Goal: Ask a question: Seek information or help from site administrators or community

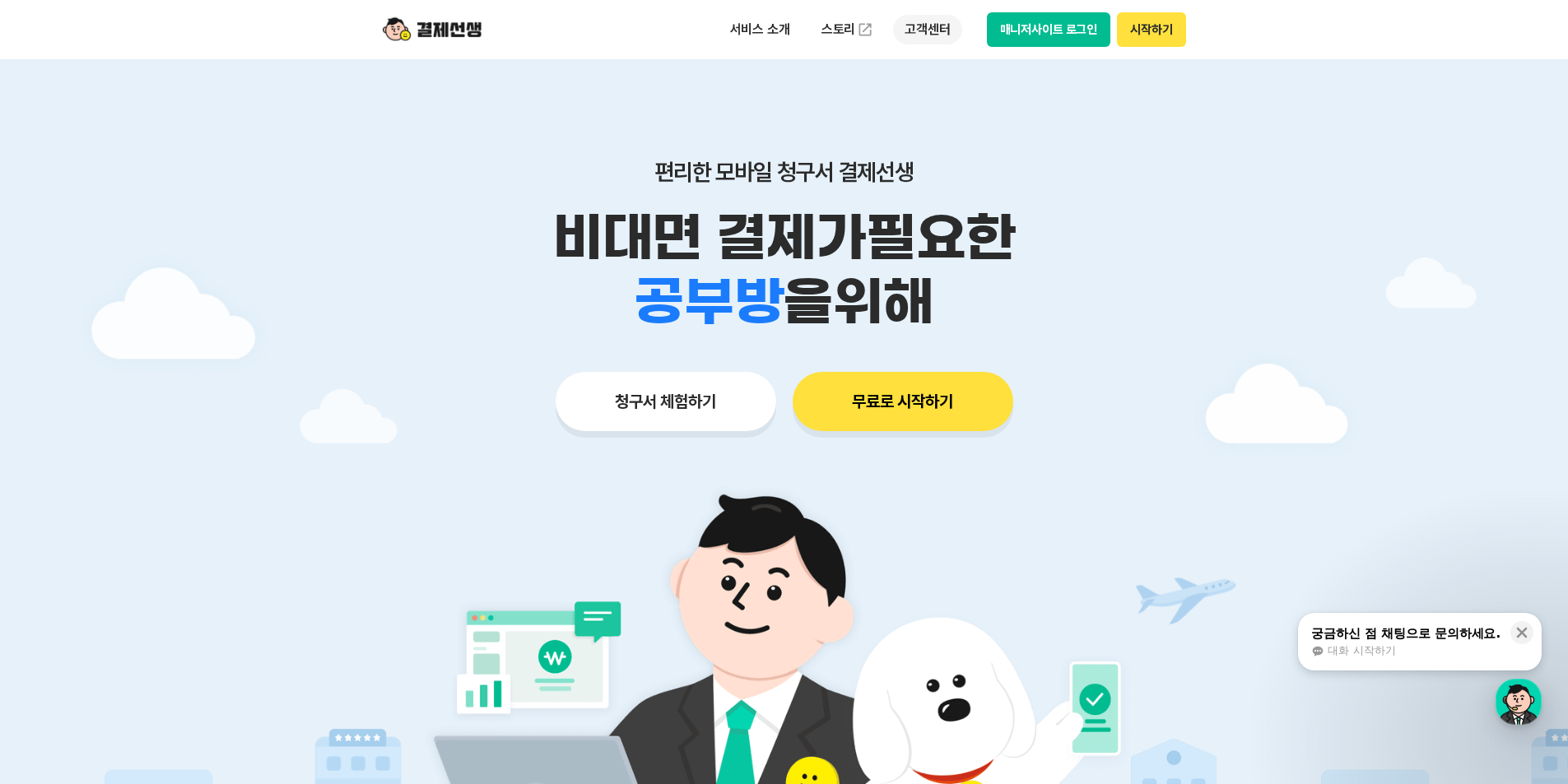
click at [935, 26] on p "고객센터" at bounding box center [928, 30] width 68 height 30
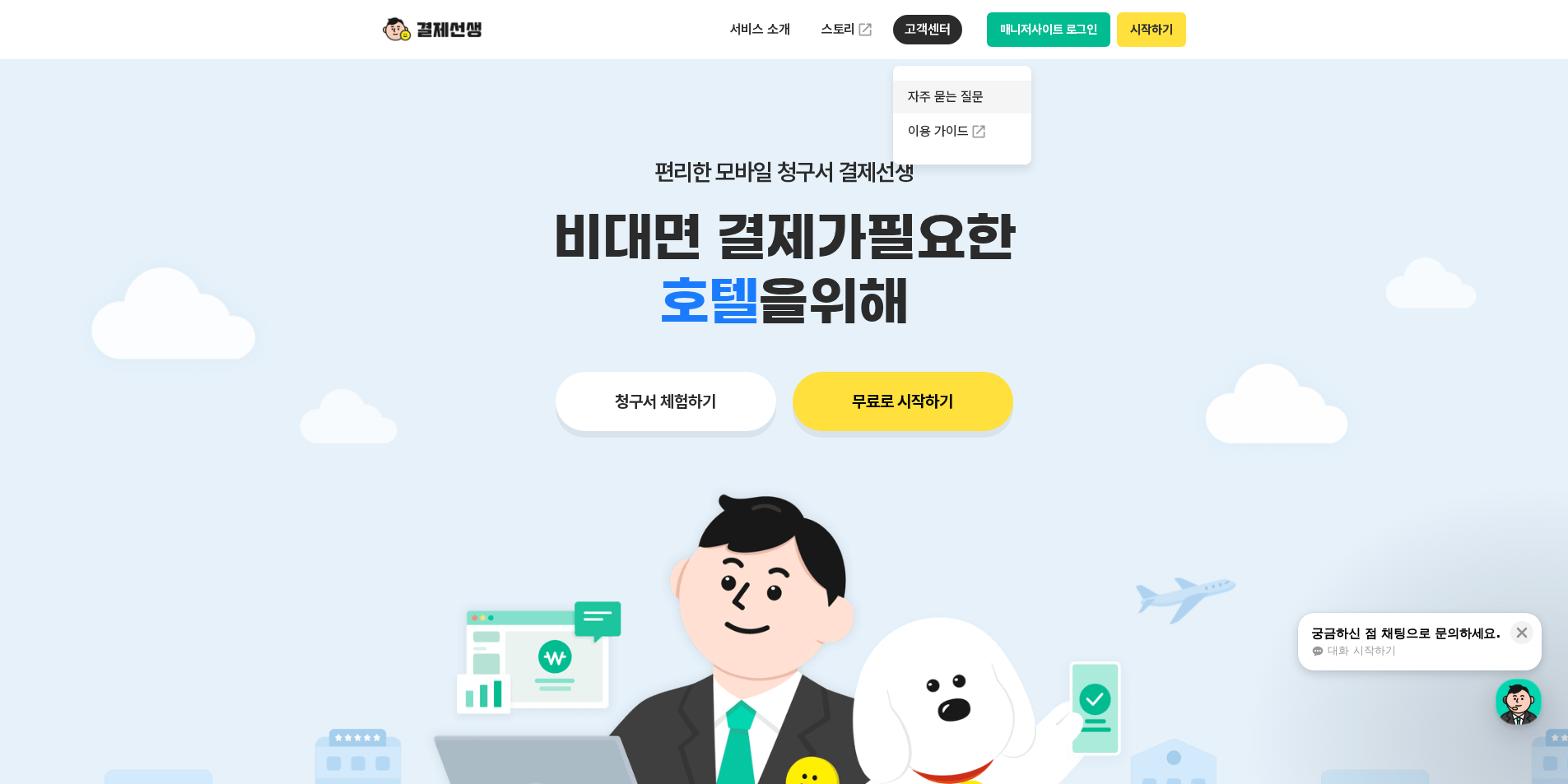
click at [966, 104] on link "자주 묻는 질문" at bounding box center [963, 97] width 138 height 33
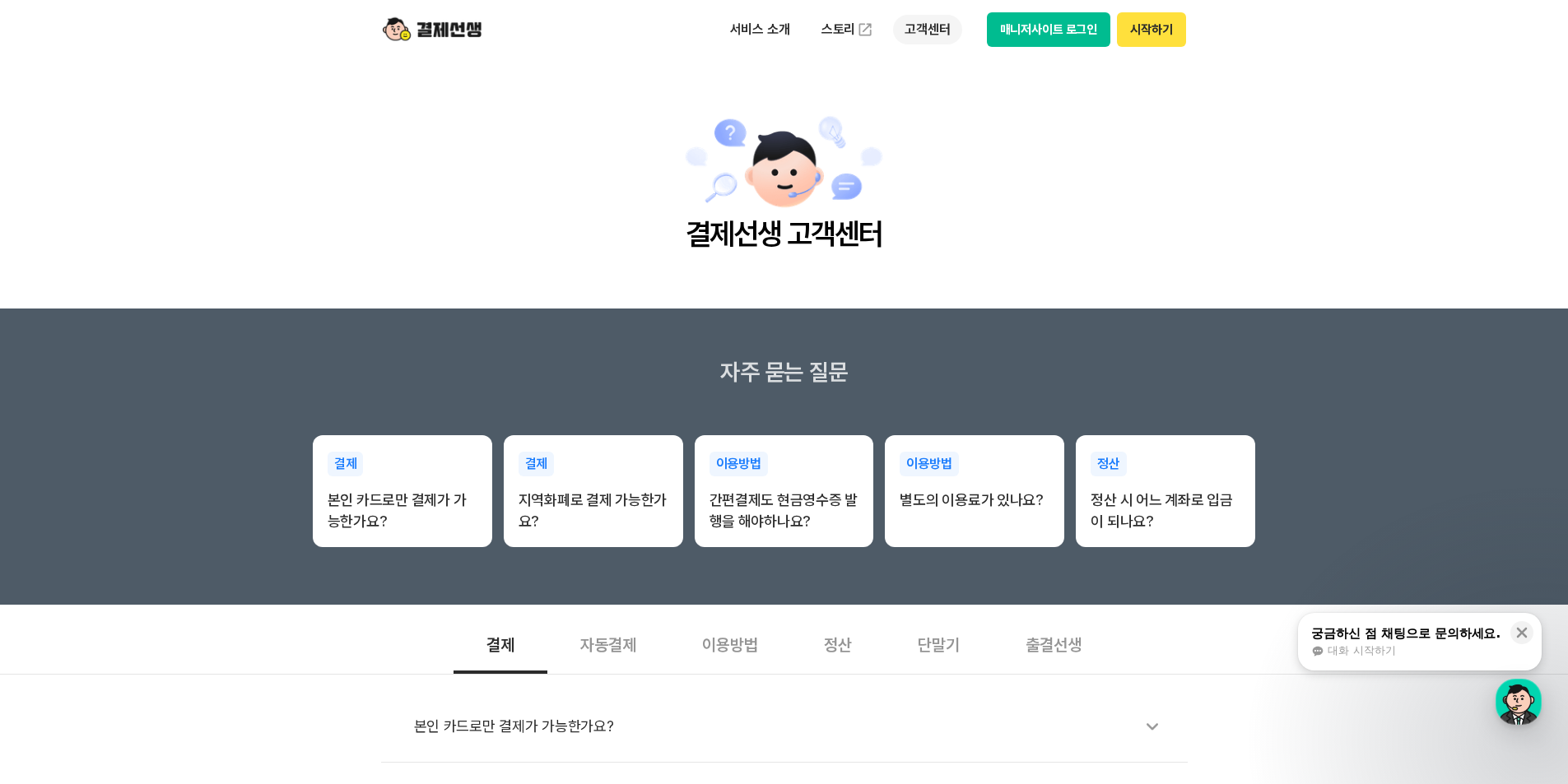
click at [907, 16] on p "고객센터" at bounding box center [928, 30] width 68 height 30
click at [929, 133] on link "이용 가이드" at bounding box center [963, 131] width 138 height 36
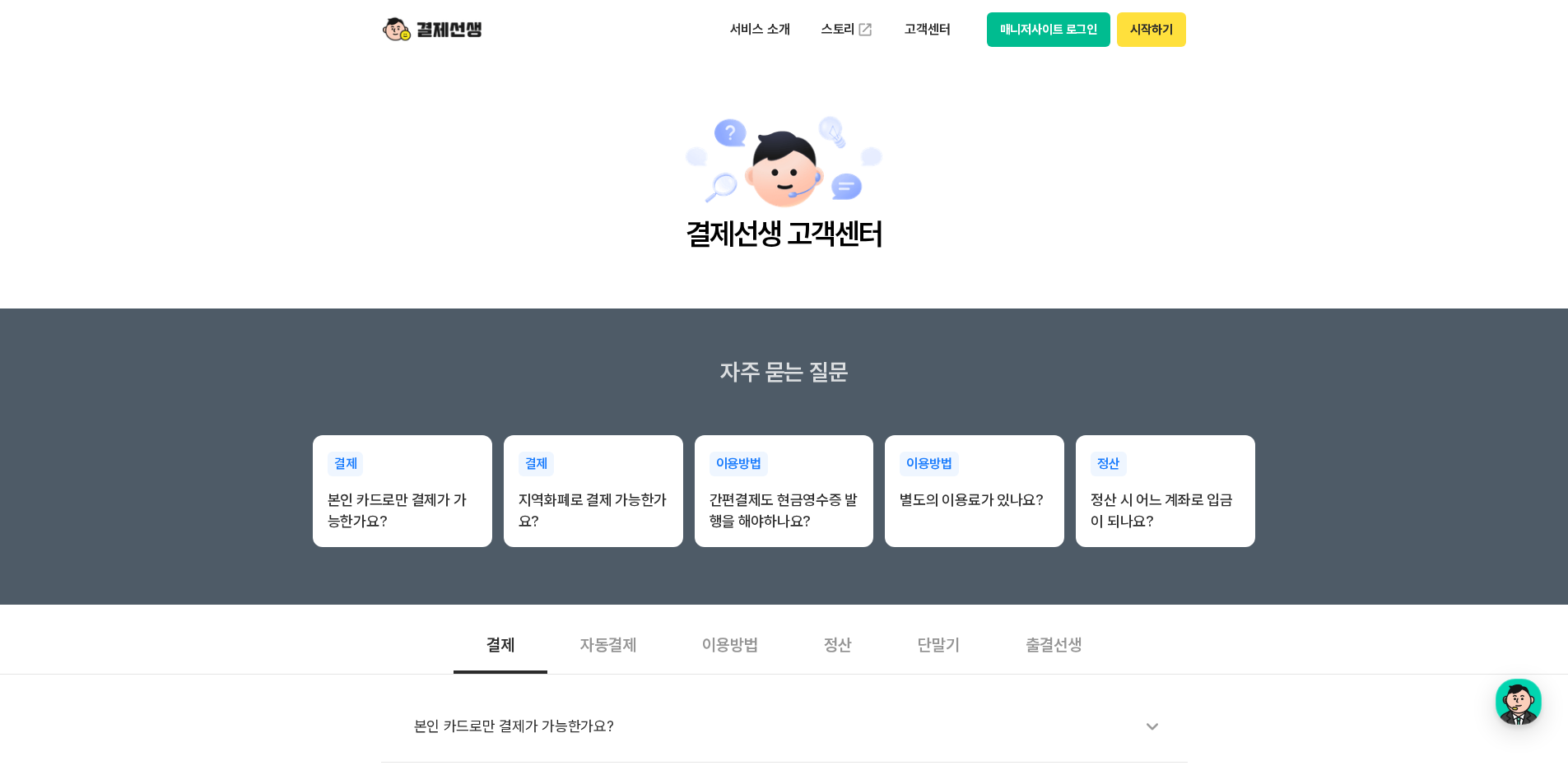
scroll to position [385, 0]
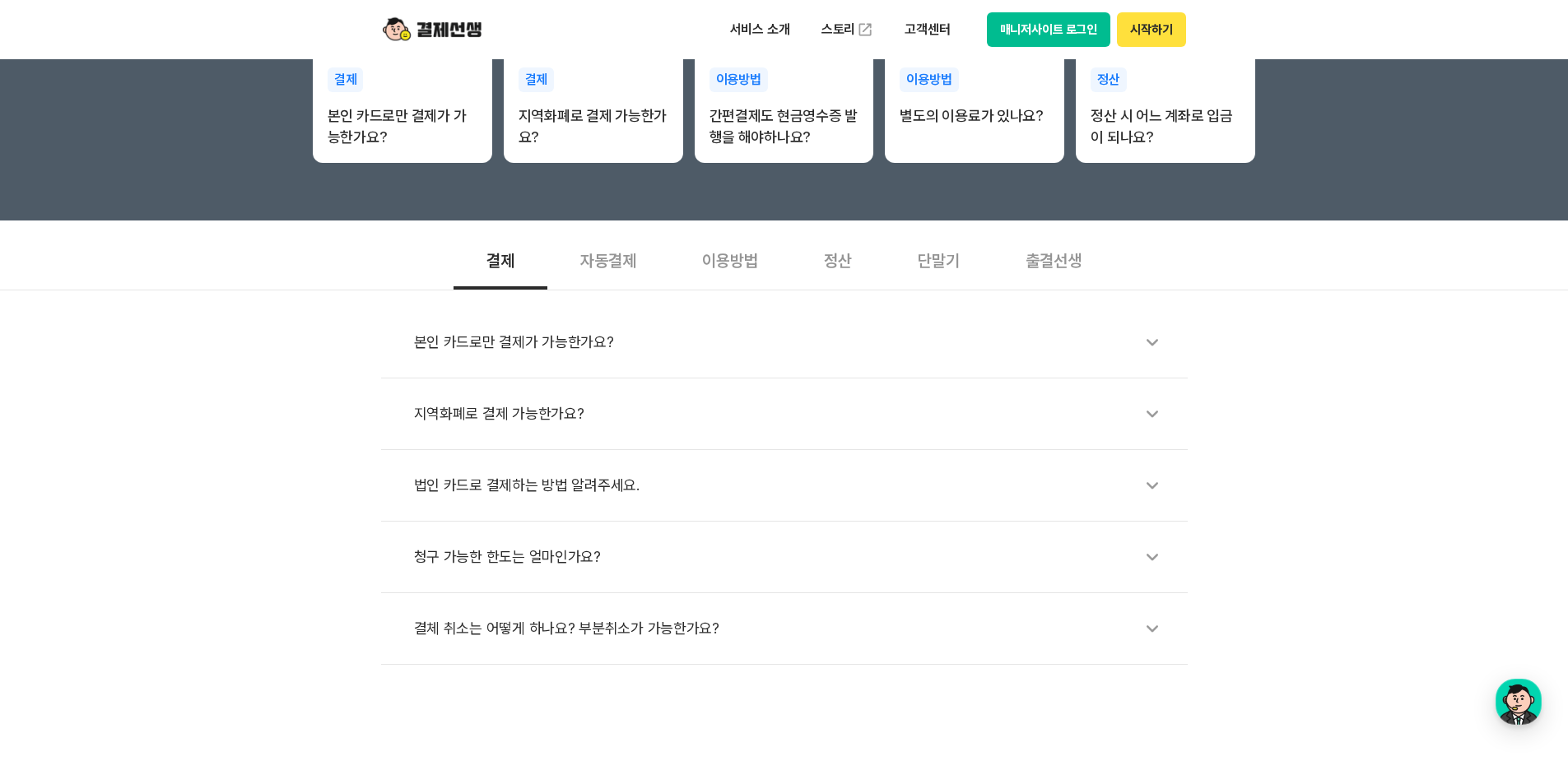
click at [743, 251] on div "이용방법" at bounding box center [730, 259] width 122 height 61
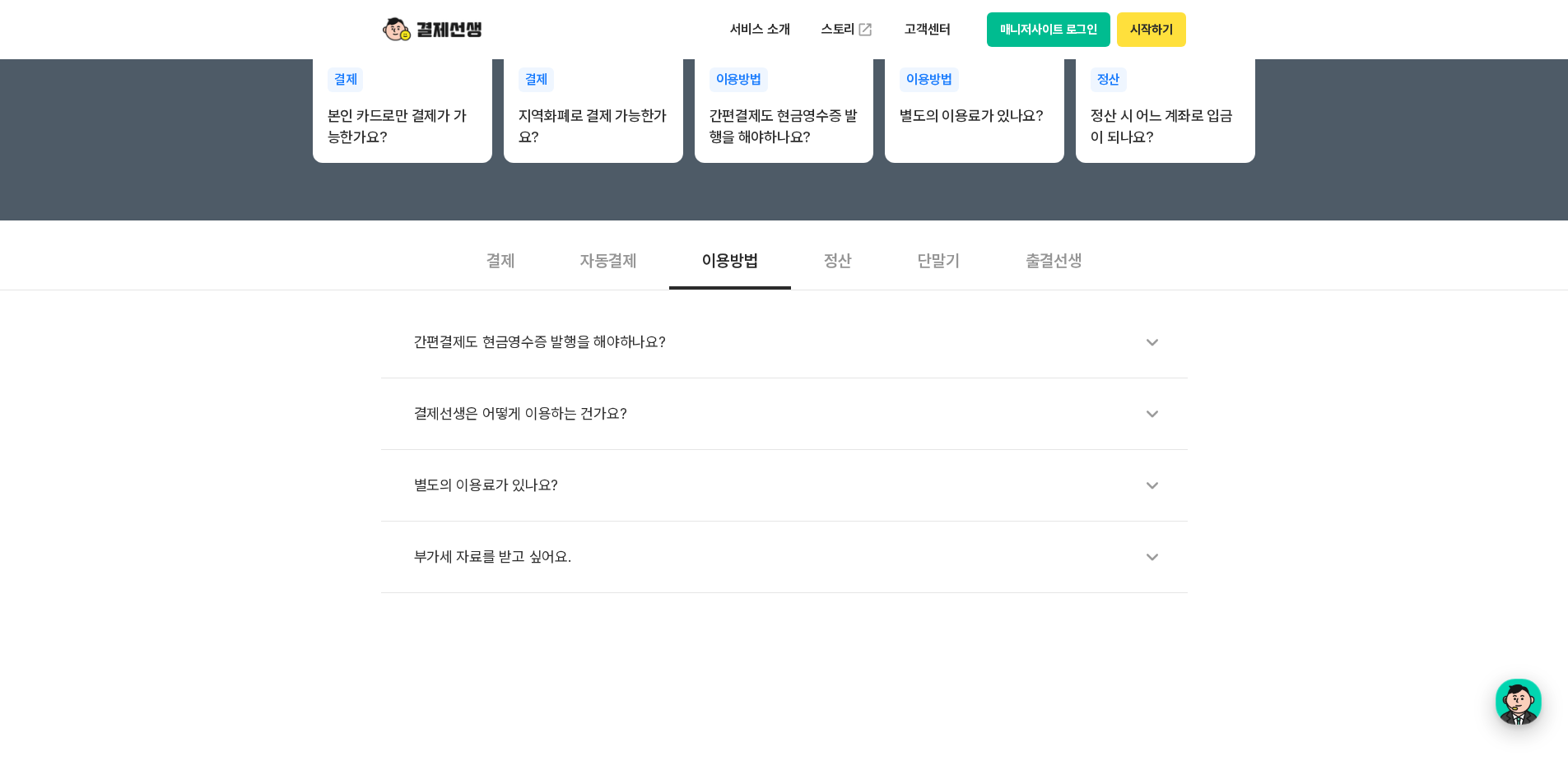
click at [1525, 696] on div "button" at bounding box center [1519, 702] width 46 height 46
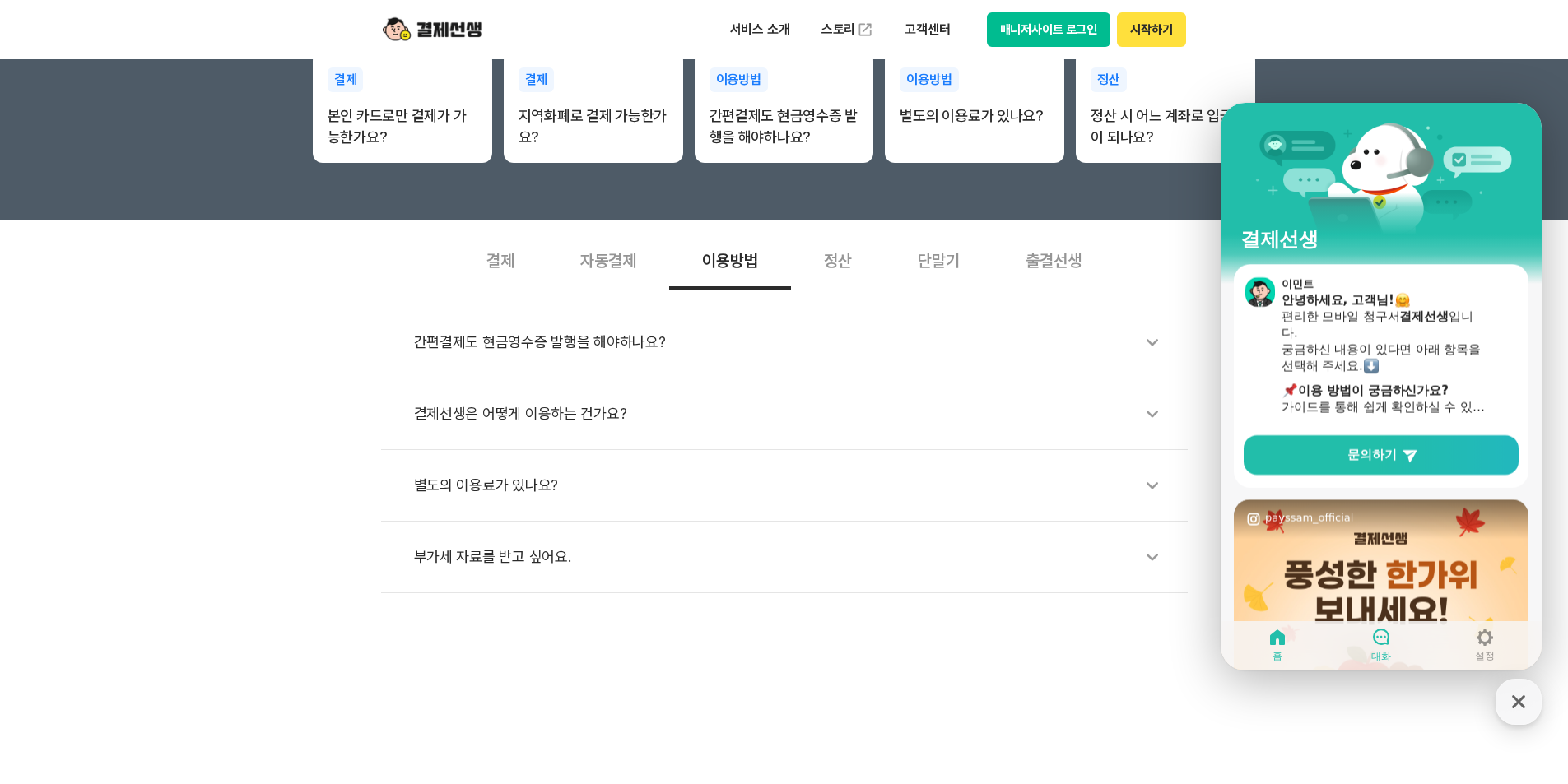
click at [1379, 643] on icon at bounding box center [1382, 636] width 17 height 17
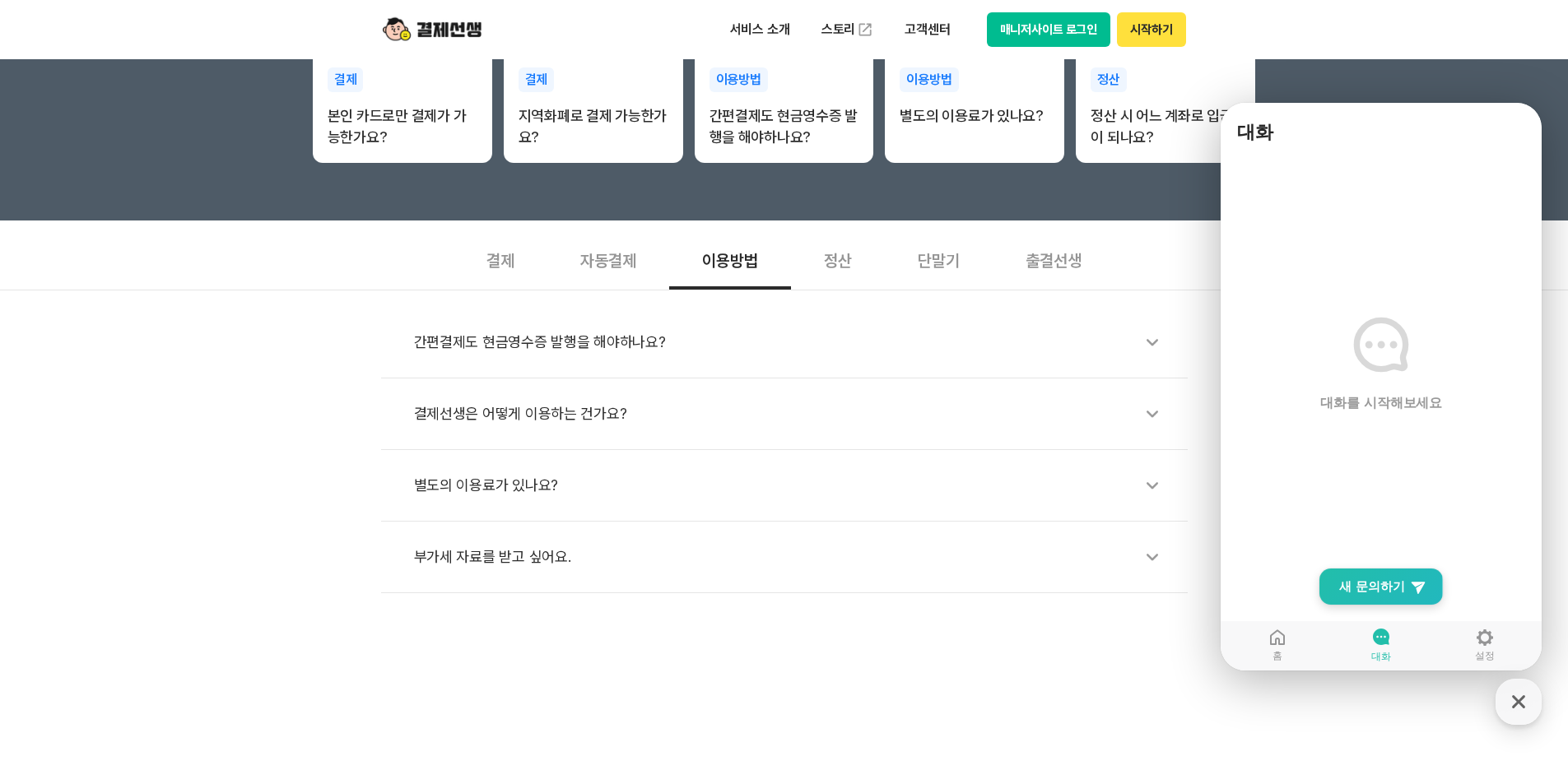
click at [1380, 586] on span "새 문의하기" at bounding box center [1371, 587] width 66 height 17
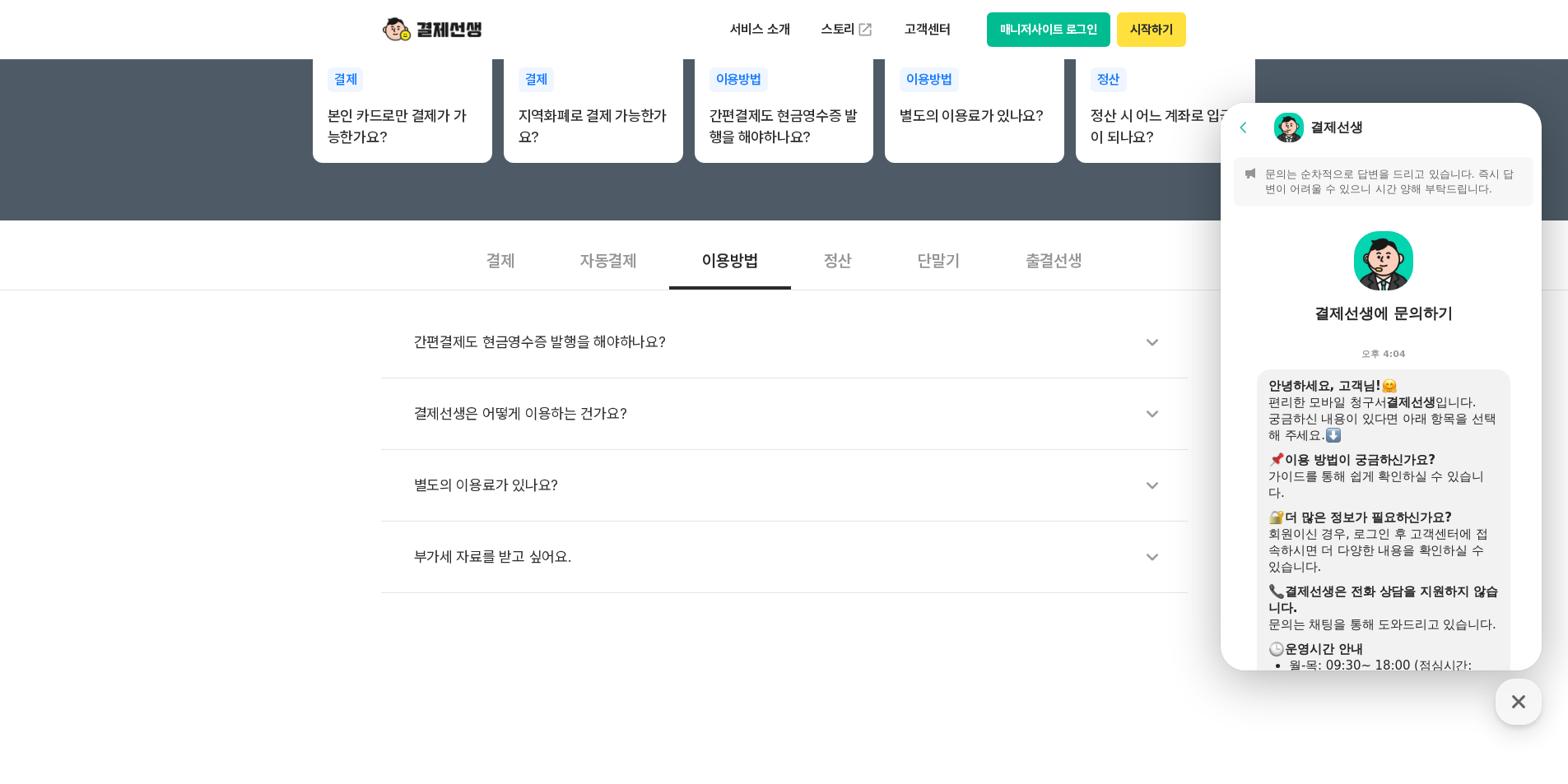
scroll to position [483, 0]
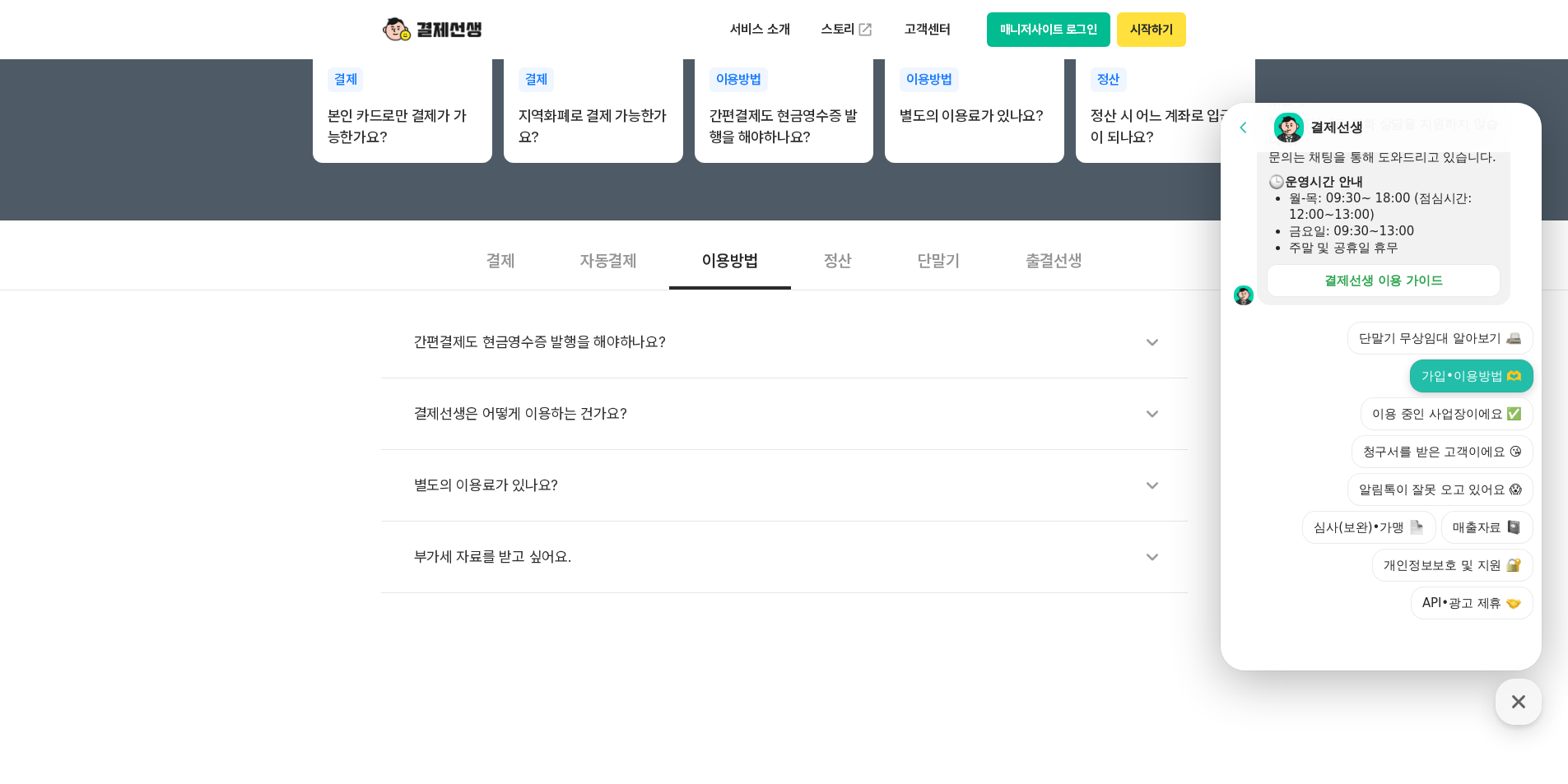
click at [1446, 376] on button "가입•이용방법 🫶" at bounding box center [1472, 376] width 124 height 33
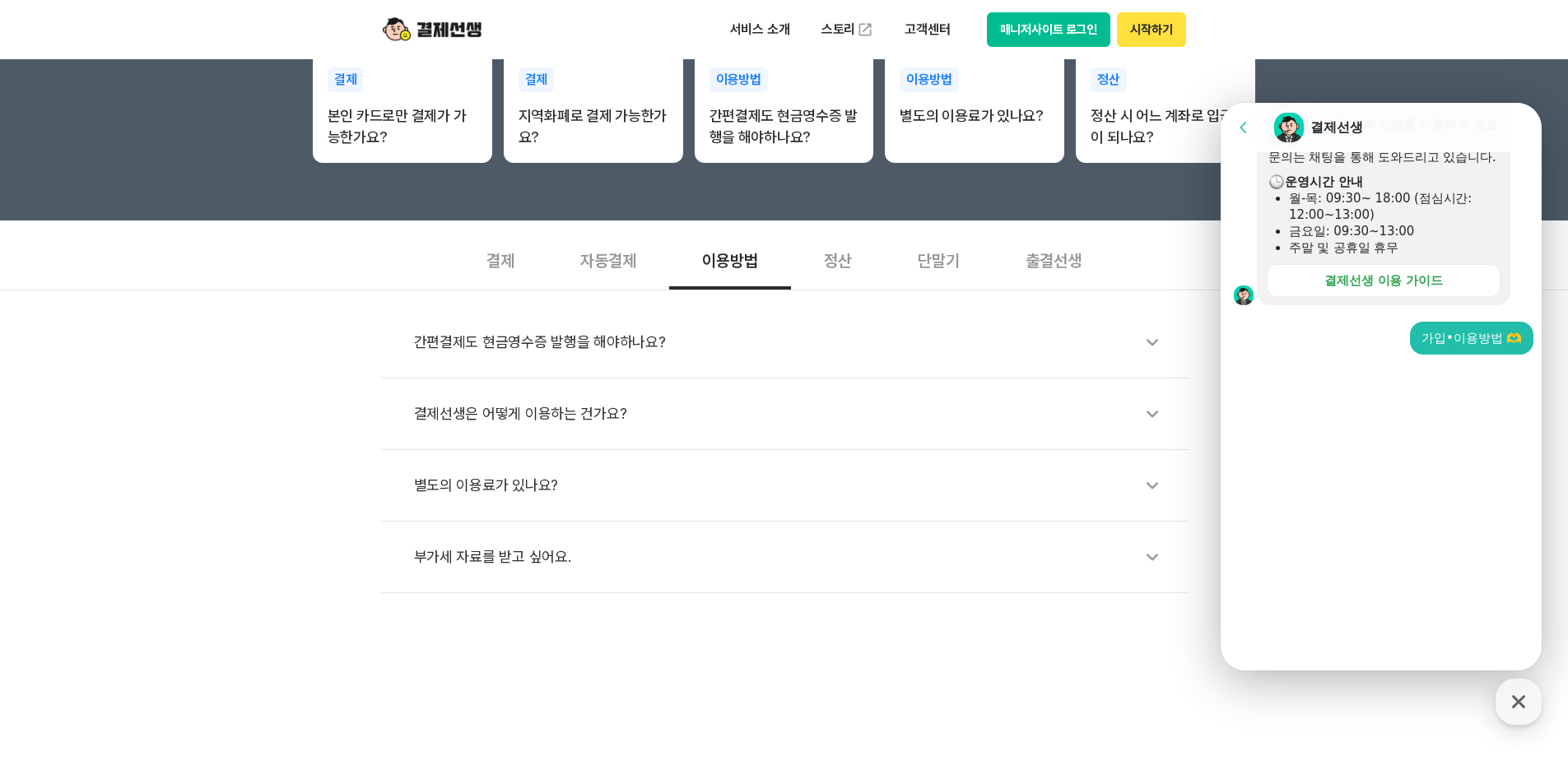
scroll to position [219, 0]
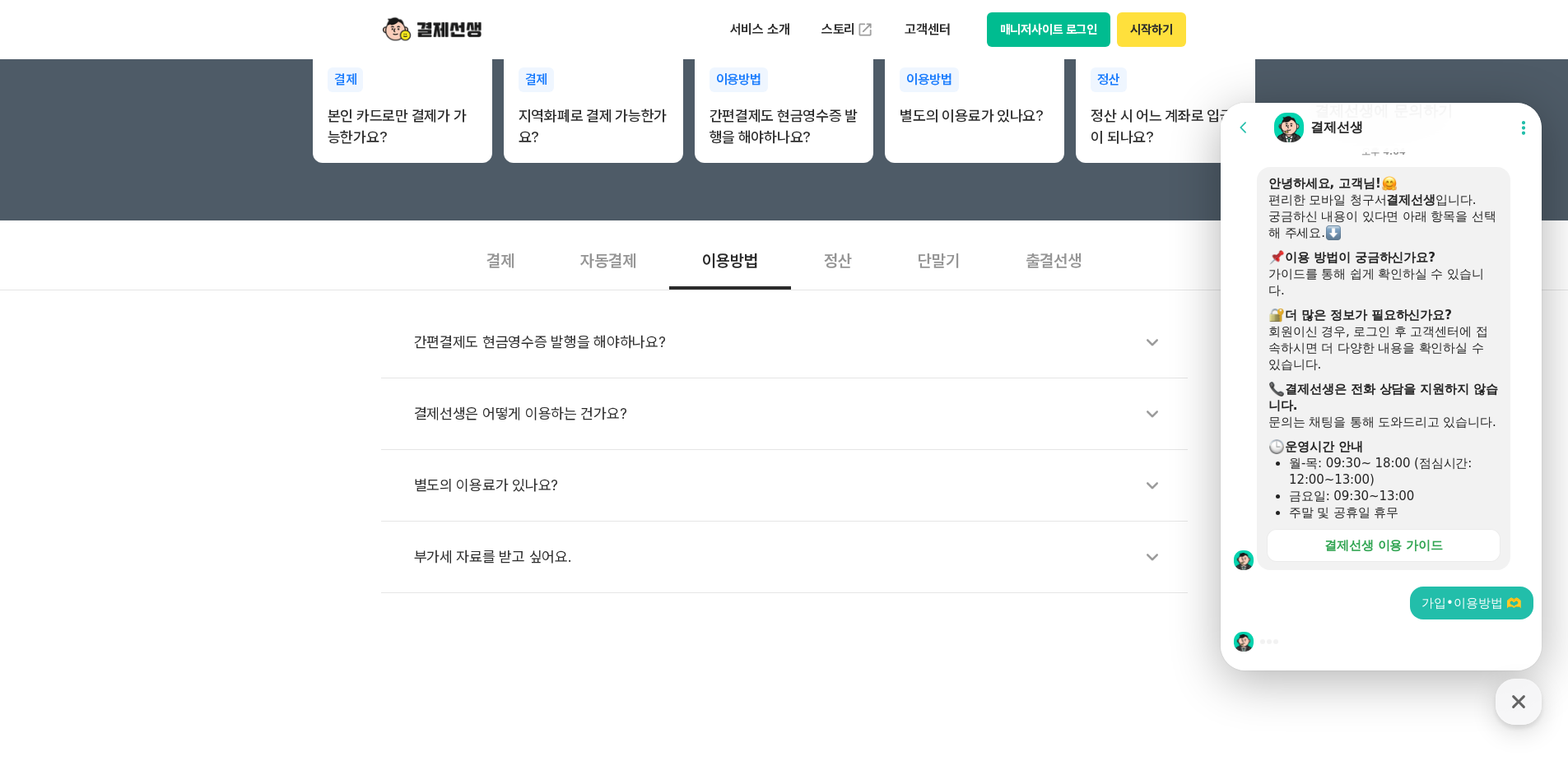
click at [1410, 643] on div at bounding box center [1383, 642] width 326 height 44
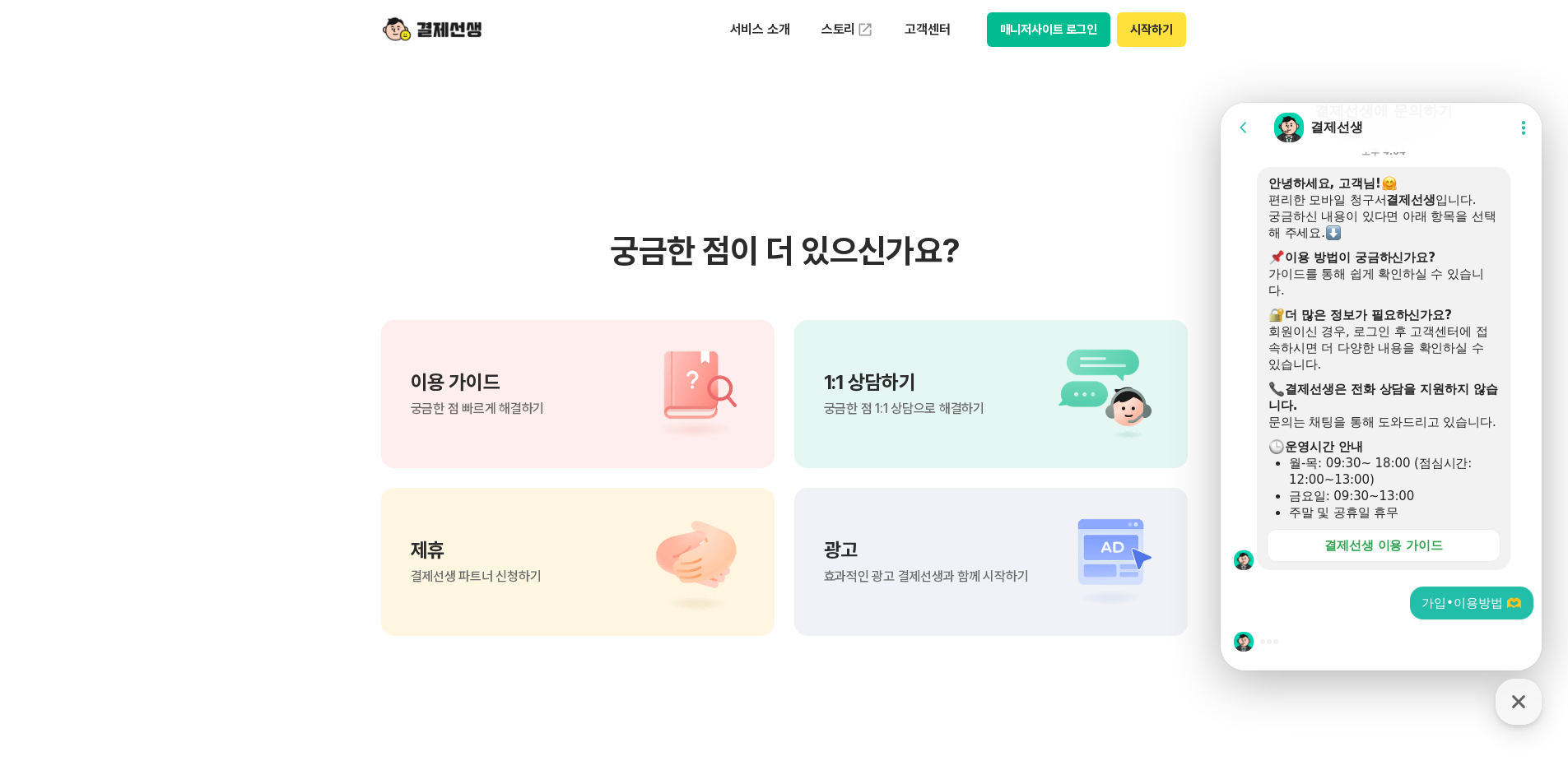
drag, startPoint x: 1428, startPoint y: 624, endPoint x: 1345, endPoint y: 655, distance: 88.6
click at [1421, 633] on div at bounding box center [1383, 642] width 326 height 44
drag, startPoint x: 1344, startPoint y: 655, endPoint x: 1336, endPoint y: 654, distance: 8.1
click at [1343, 654] on div at bounding box center [1383, 642] width 326 height 44
click at [1289, 638] on div at bounding box center [1383, 642] width 326 height 44
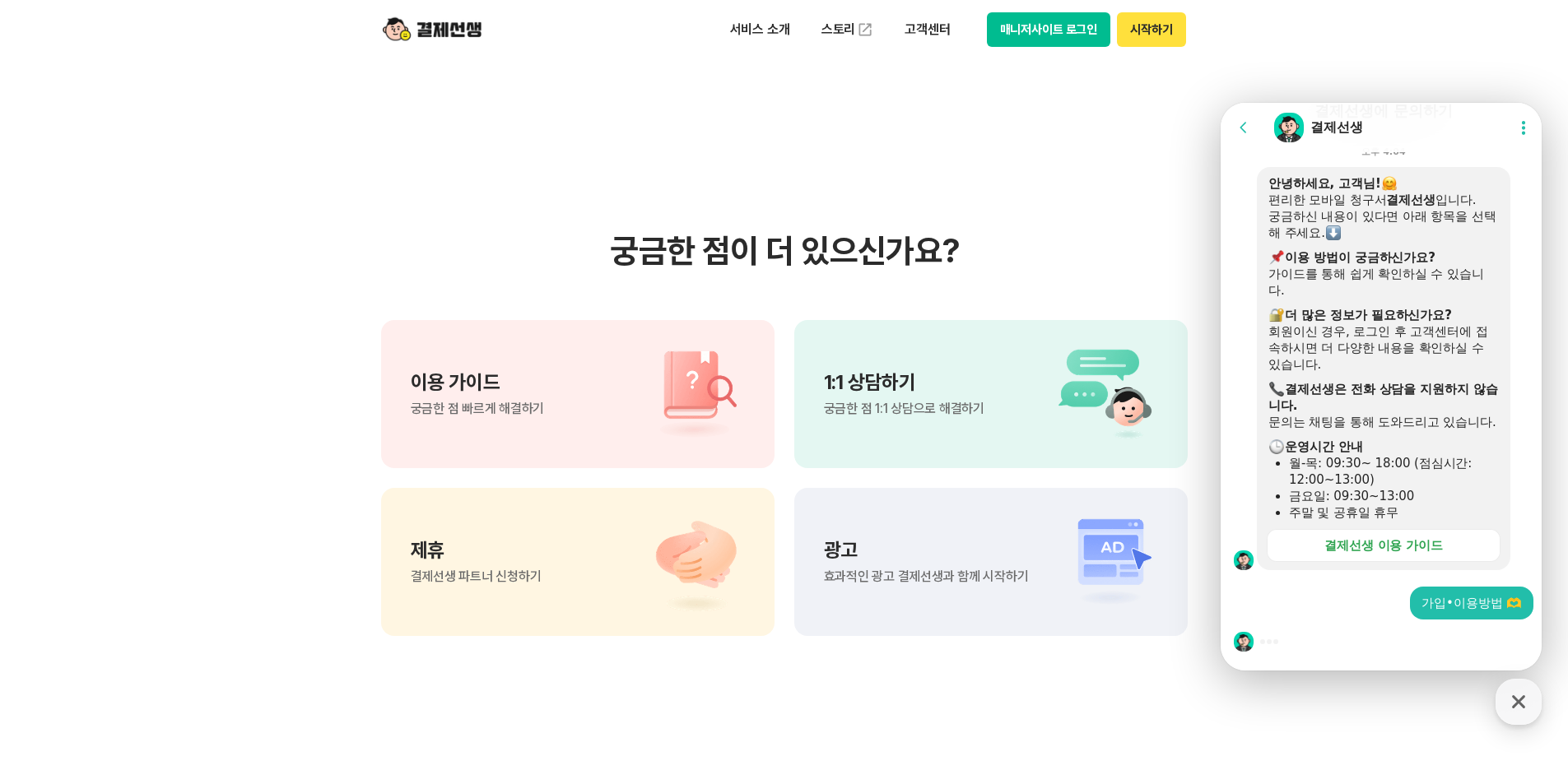
click at [1002, 401] on div "1:1 상담하기 궁금한 점 1:1 상담으로 해결하기" at bounding box center [991, 394] width 393 height 148
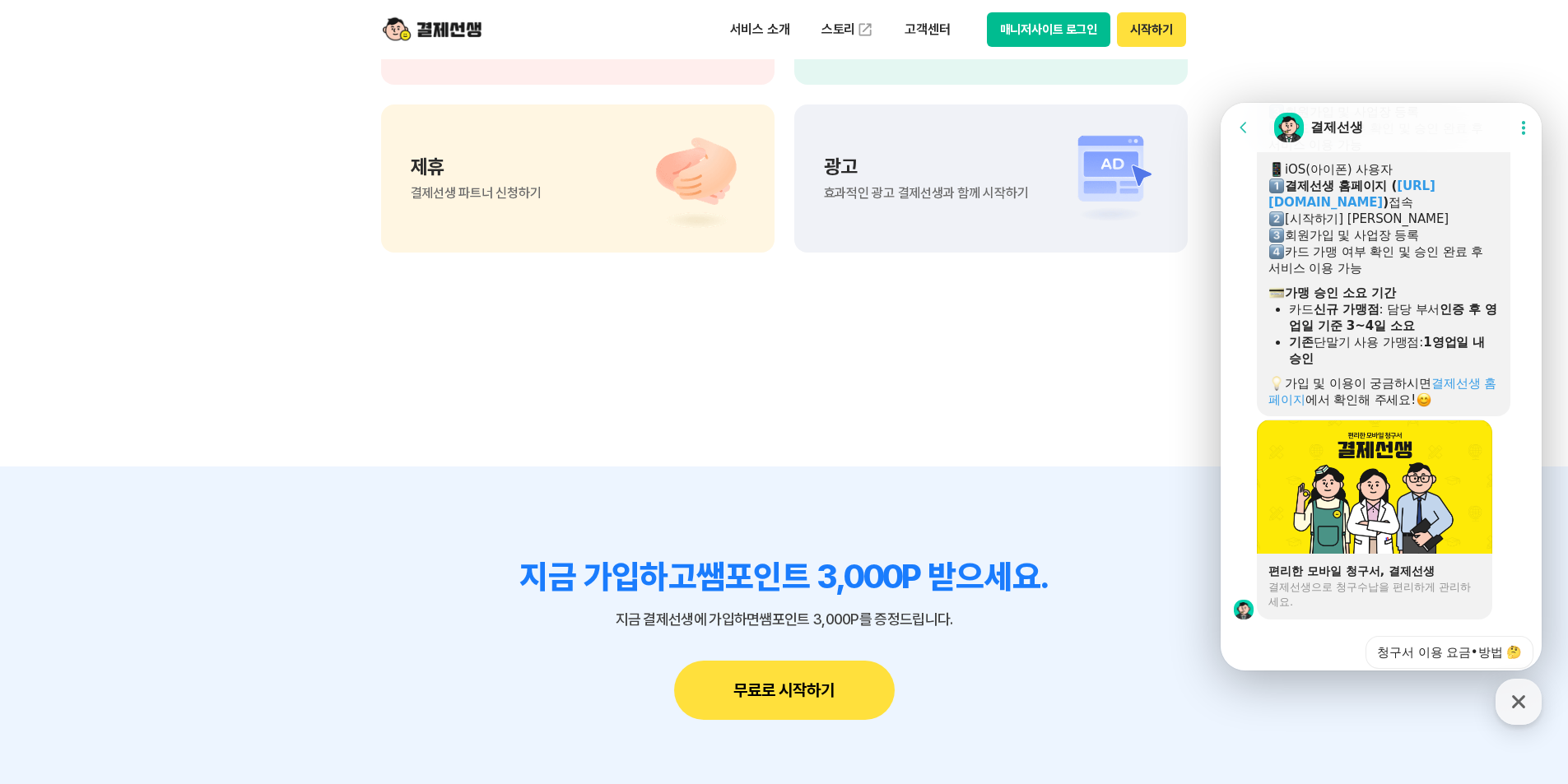
scroll to position [1103, 0]
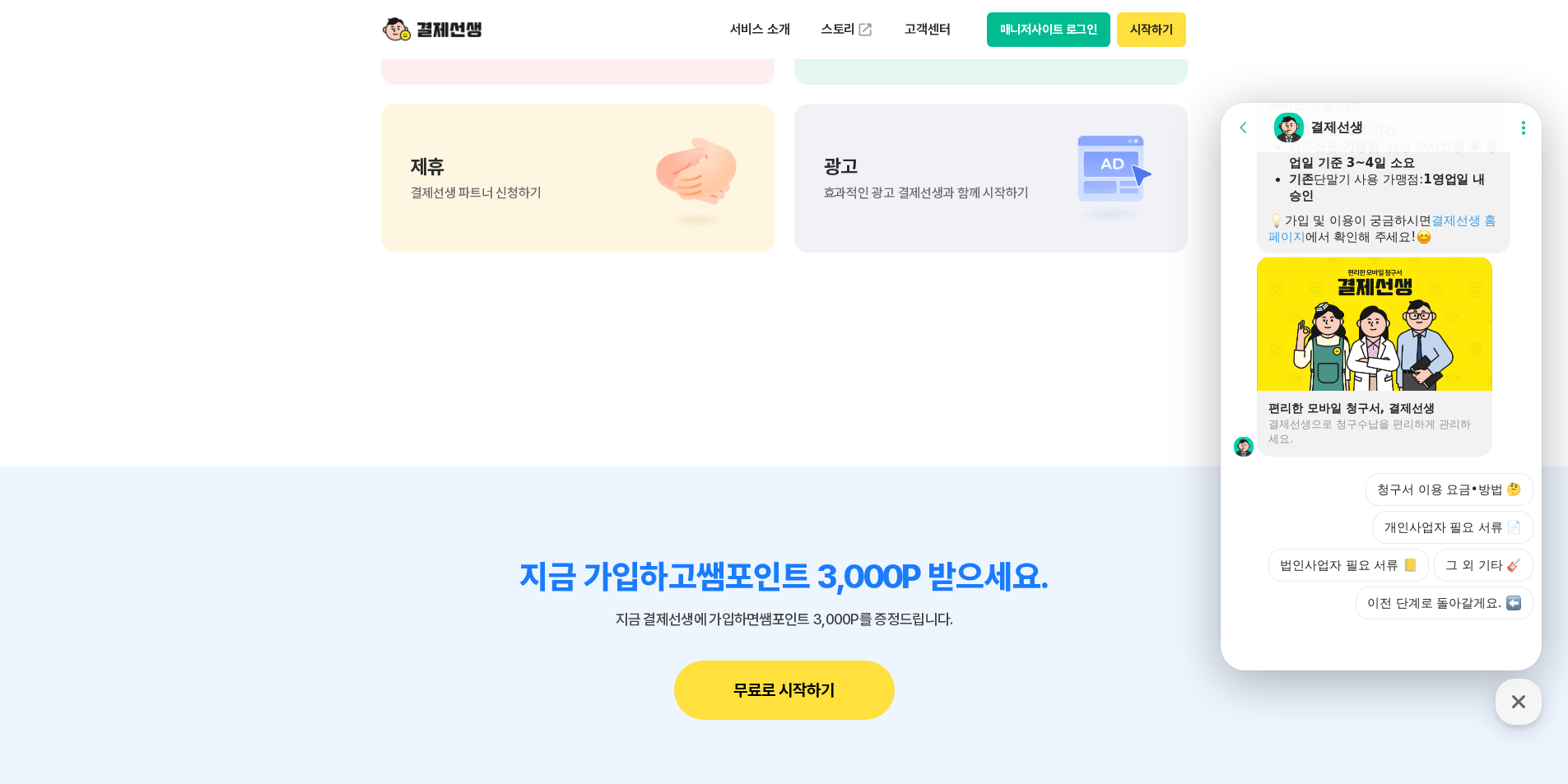
click at [1416, 653] on div at bounding box center [1383, 642] width 326 height 44
drag, startPoint x: 1526, startPoint y: 703, endPoint x: 1489, endPoint y: 679, distance: 44.1
click at [1526, 703] on icon "button" at bounding box center [1518, 702] width 30 height 30
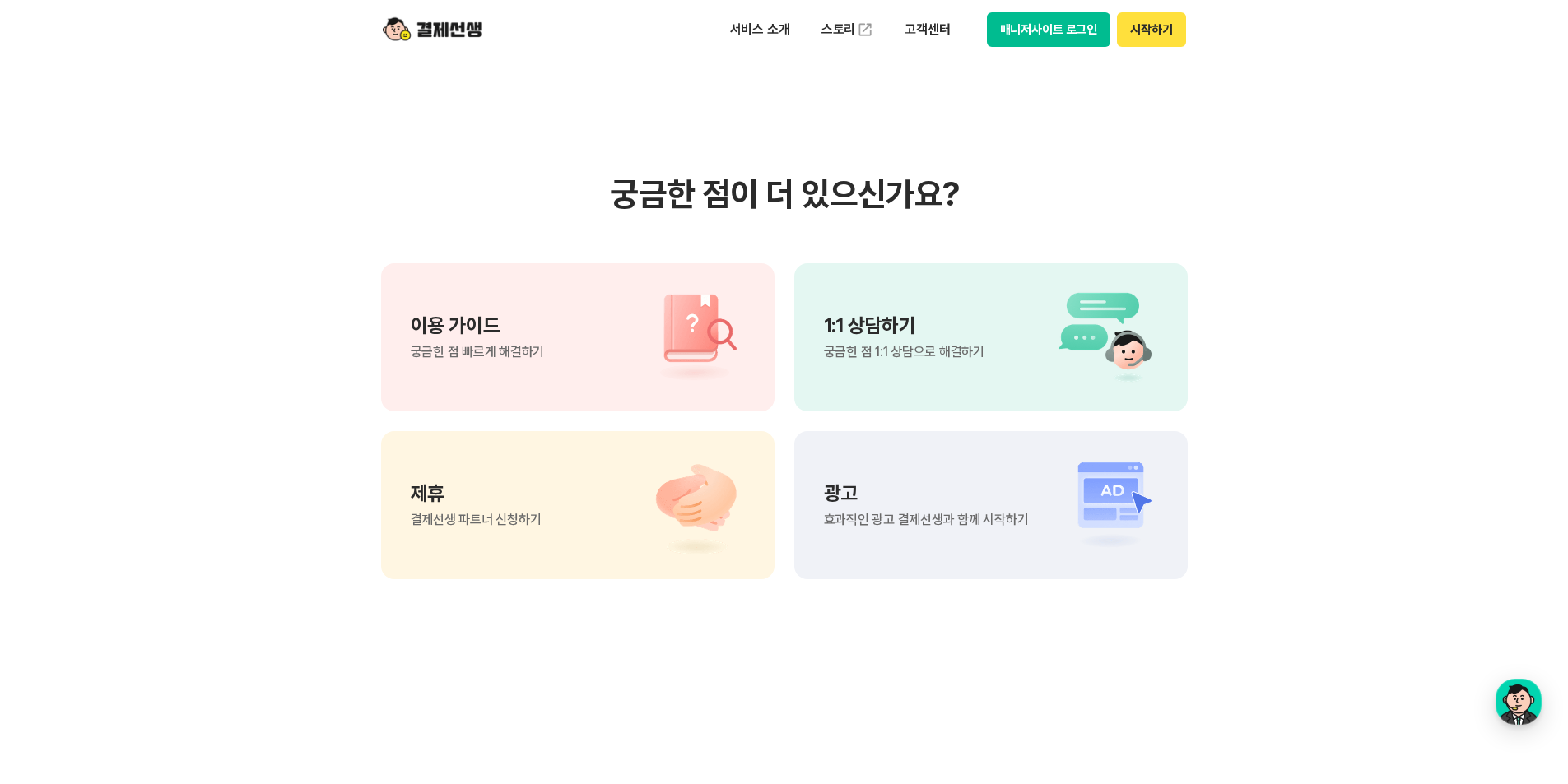
scroll to position [960, 0]
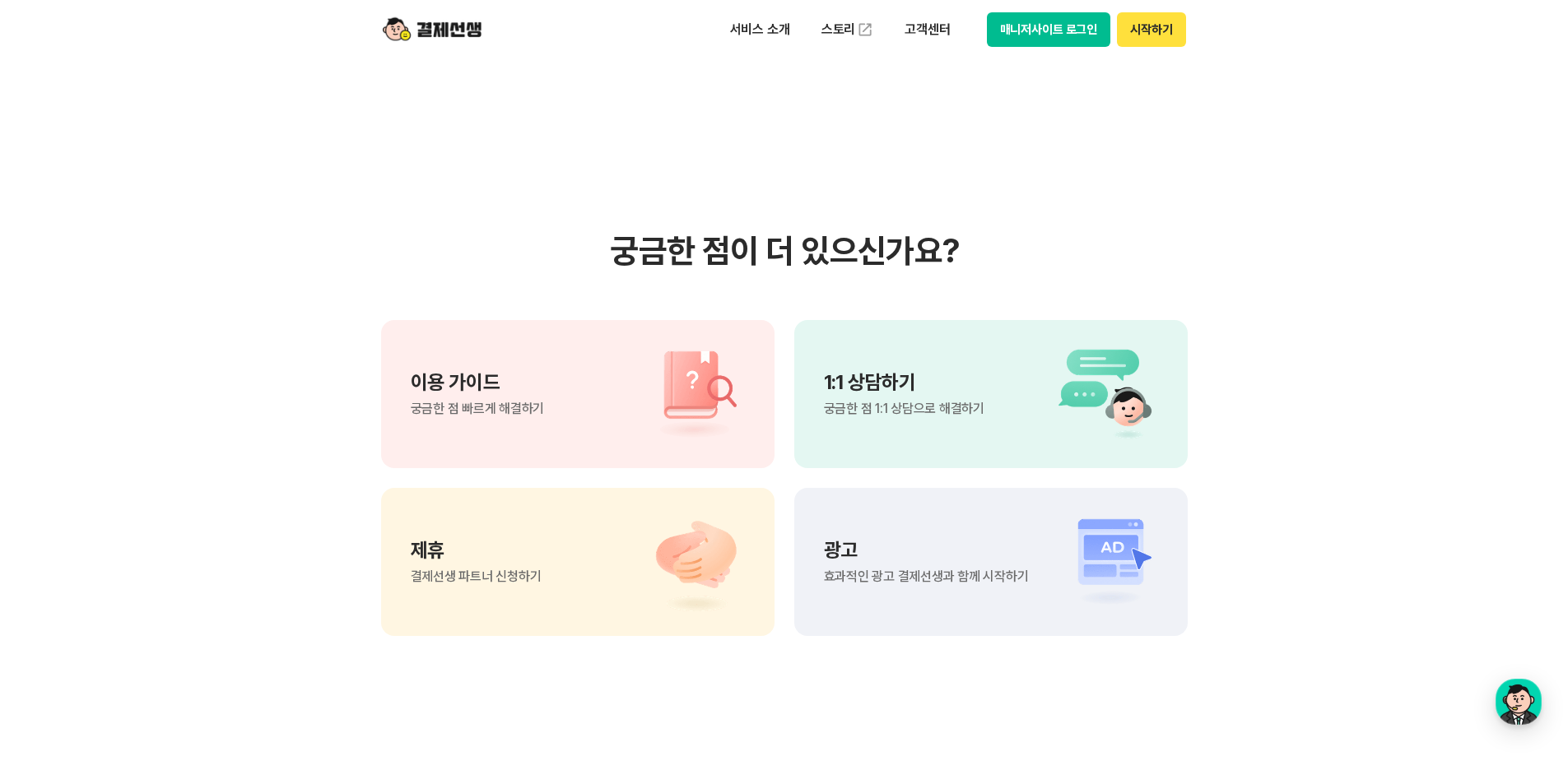
click at [1033, 445] on div "1:1 상담하기 궁금한 점 1:1 상담으로 해결하기" at bounding box center [991, 394] width 393 height 148
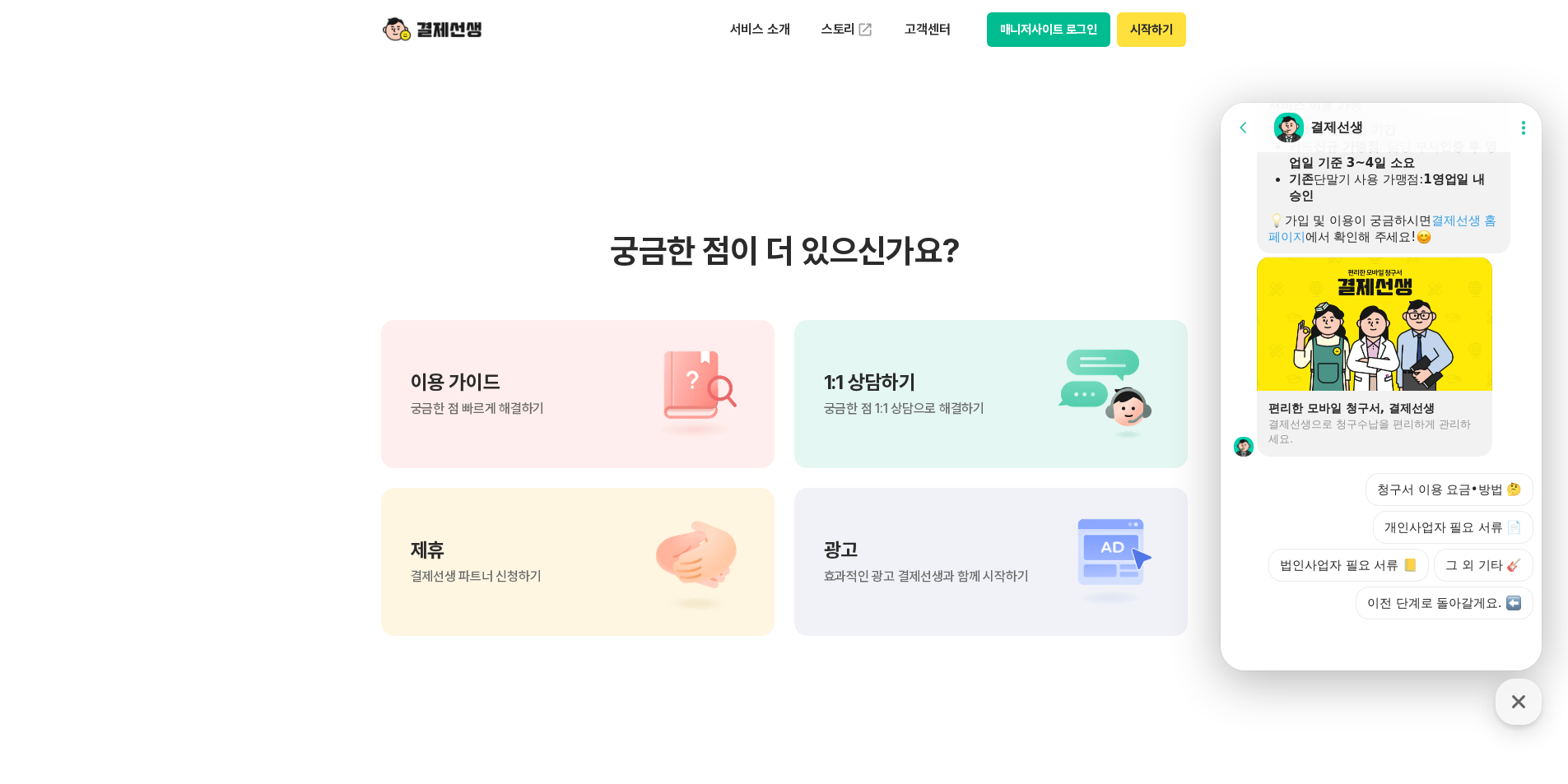
click at [1412, 649] on div at bounding box center [1383, 642] width 326 height 44
click at [1461, 561] on button "그 외 기타 🎸" at bounding box center [1484, 565] width 100 height 33
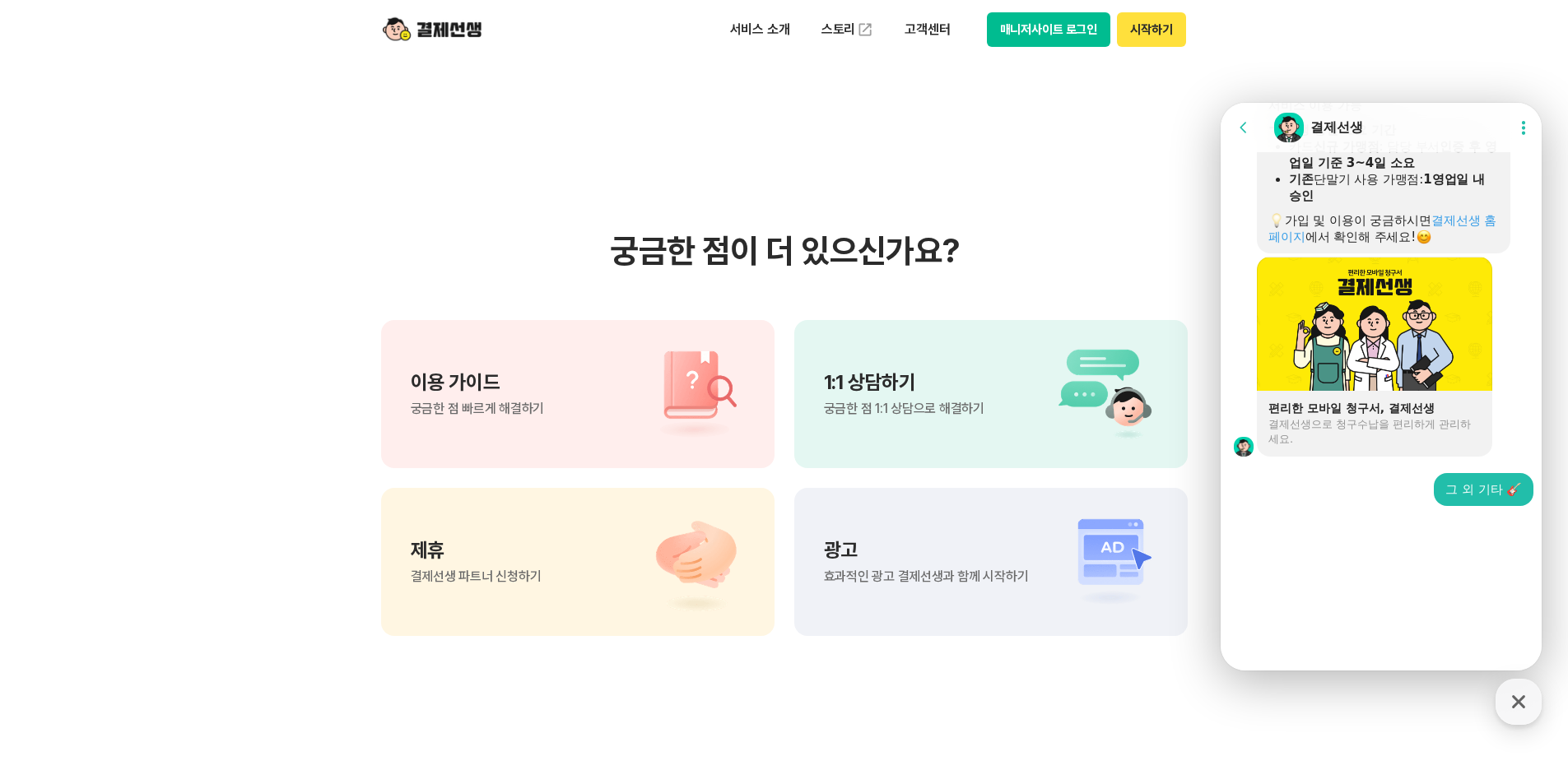
scroll to position [990, 0]
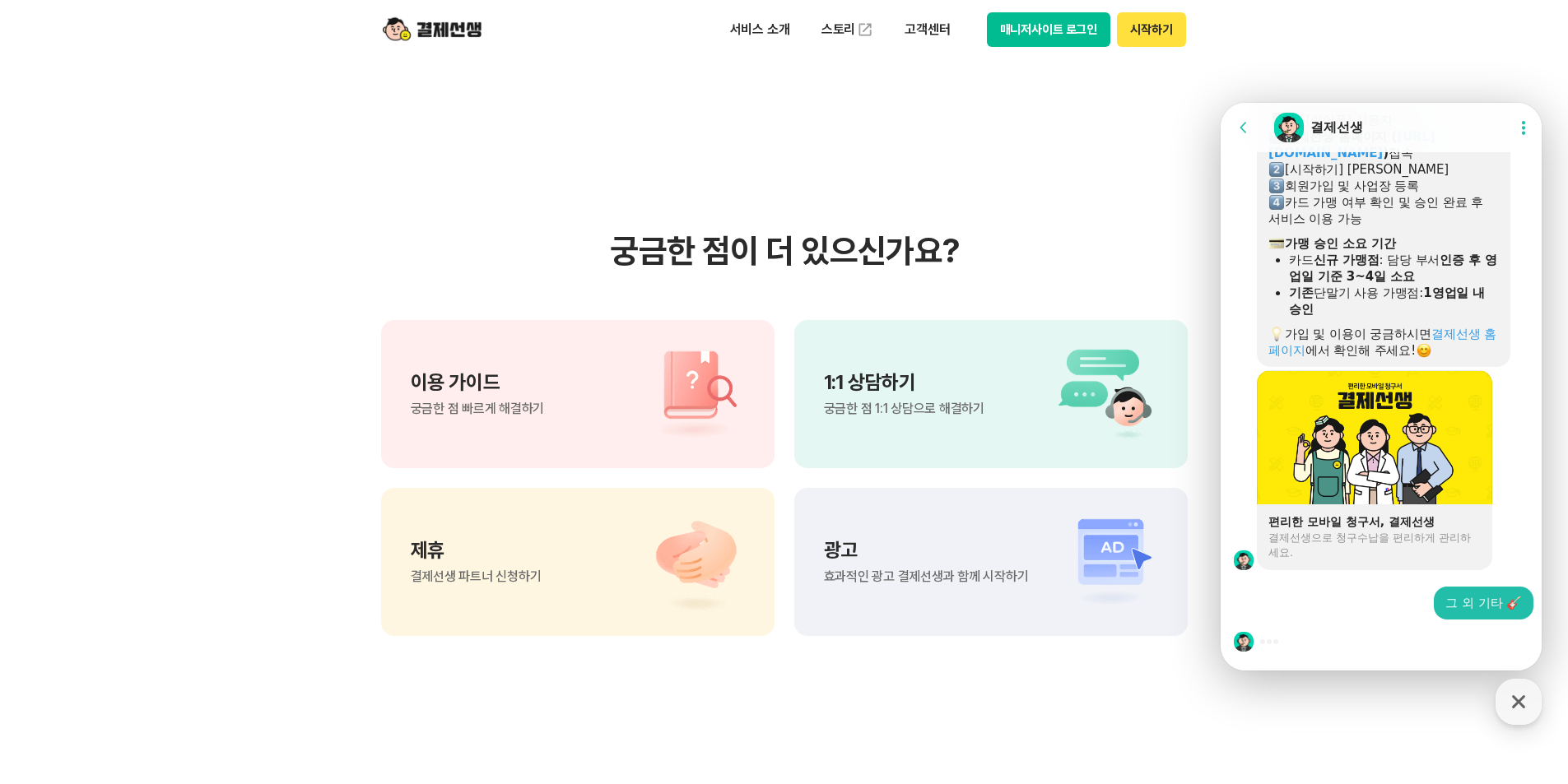
click at [1346, 636] on div at bounding box center [1383, 642] width 326 height 44
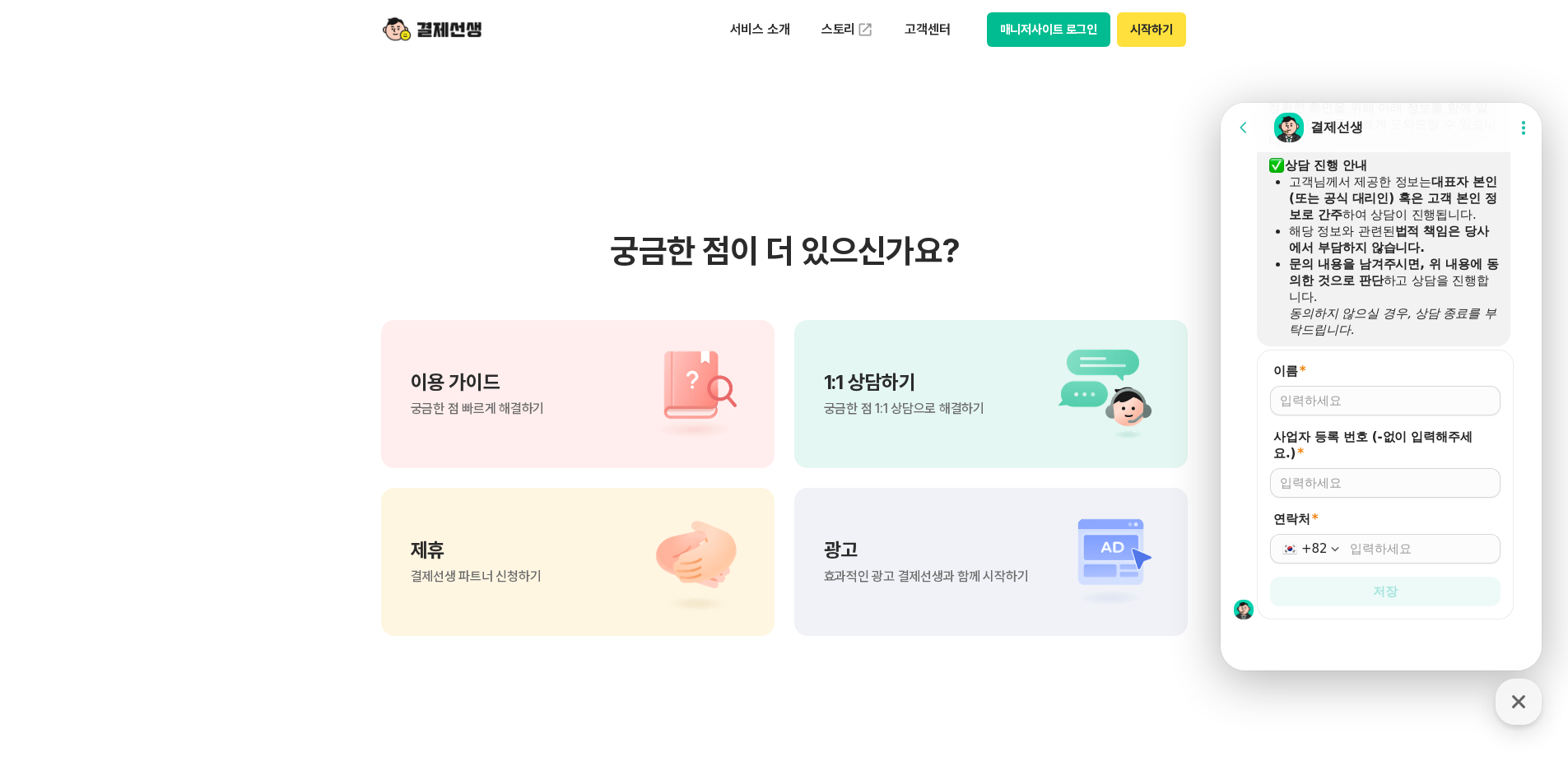
scroll to position [1550, 0]
click at [1342, 397] on input "이름 *" at bounding box center [1385, 400] width 210 height 17
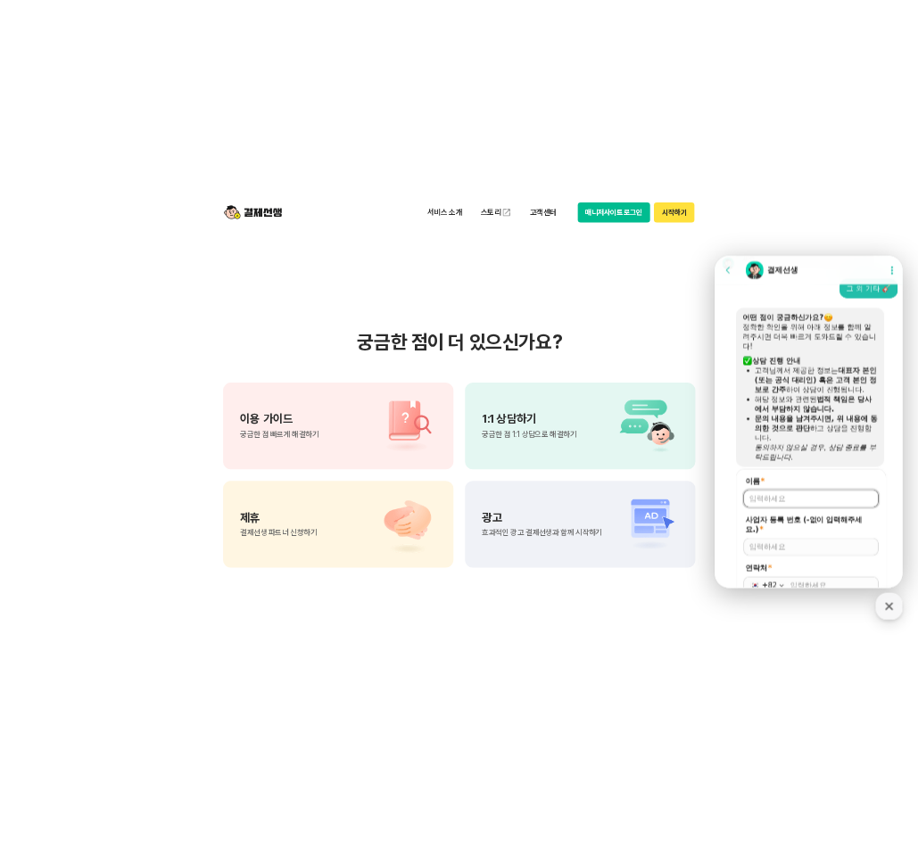
scroll to position [1473, 0]
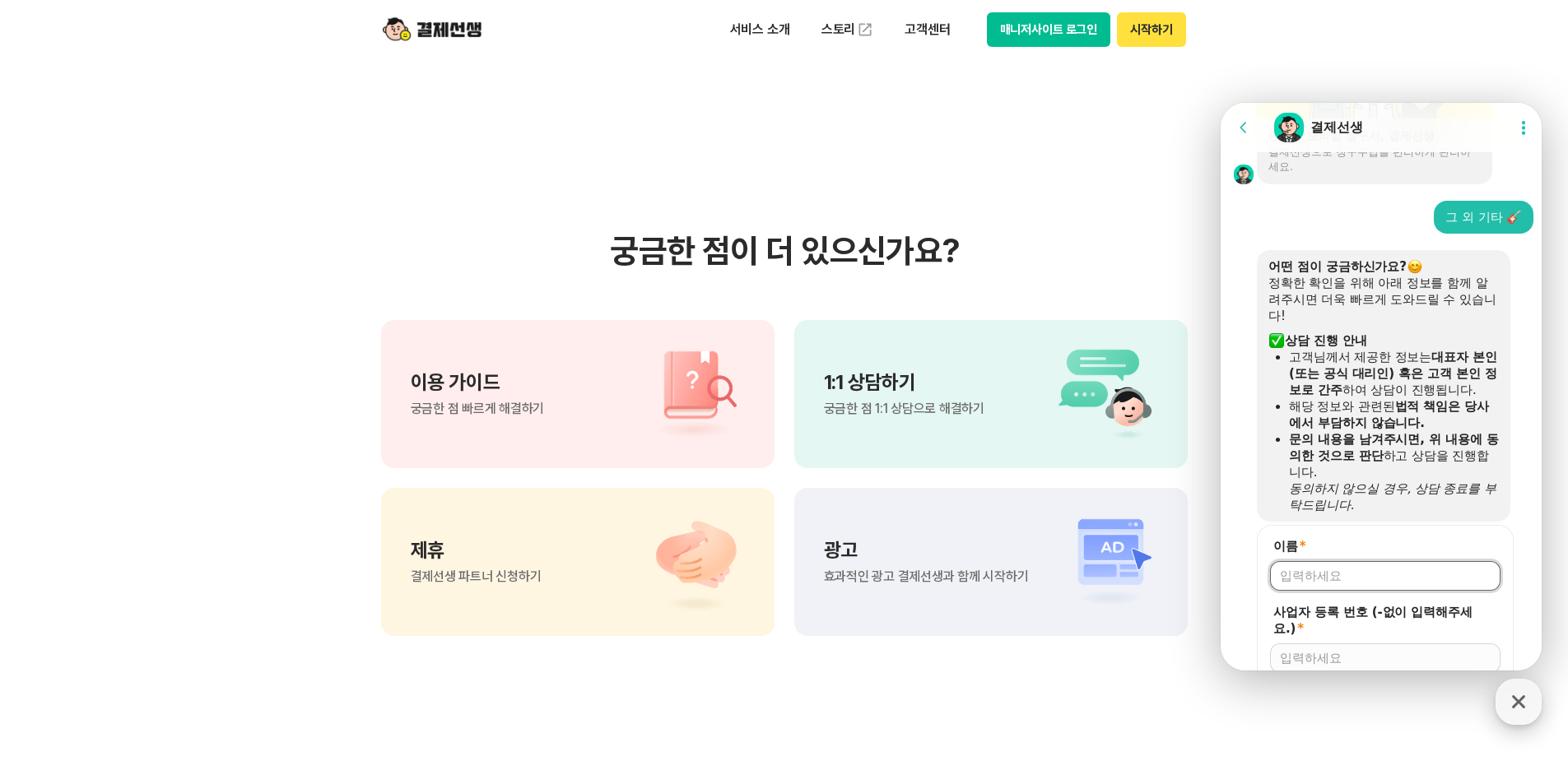
click at [1505, 703] on icon "button" at bounding box center [1518, 702] width 30 height 30
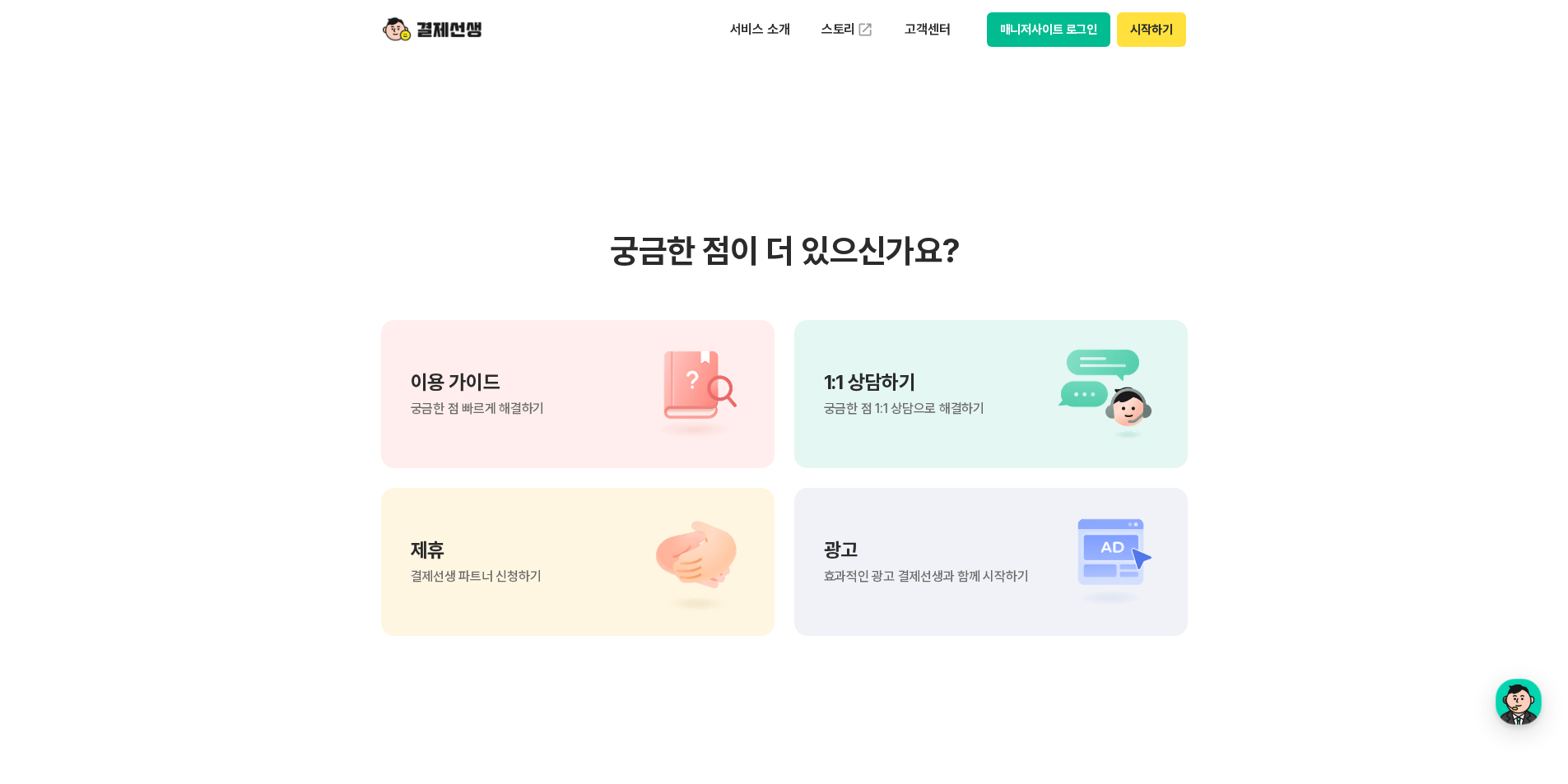
click at [1341, 267] on section "궁금한 점이 더 있으신가요? 이용 가이드 궁금한 점 빠르게 해결하기 1:1 상담하기 궁금한 점 1:1 상담으로 해결하기 제휴 결제선생 파트너 …" at bounding box center [784, 434] width 1568 height 833
click at [1145, 34] on button "시작하기" at bounding box center [1151, 29] width 68 height 34
